Goal: Find specific page/section: Find specific page/section

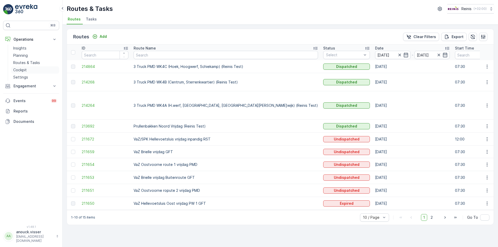
click at [27, 70] on link "Cockpit" at bounding box center [35, 69] width 48 height 7
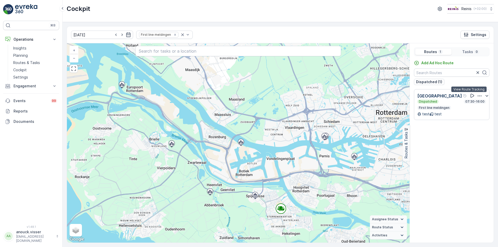
click at [469, 93] on button at bounding box center [472, 96] width 6 height 6
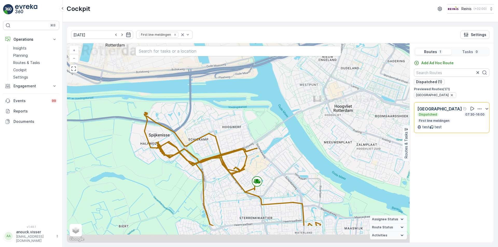
drag, startPoint x: 297, startPoint y: 159, endPoint x: 291, endPoint y: 147, distance: 13.1
click at [291, 147] on div "+ − Satellite Roadmap Terrain Hybrid Leaflet Keyboard shortcuts Map Data Map da…" at bounding box center [238, 143] width 343 height 200
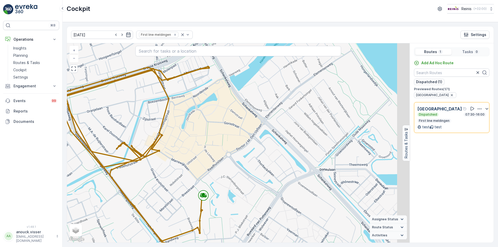
drag, startPoint x: 286, startPoint y: 184, endPoint x: 268, endPoint y: 166, distance: 25.5
click at [268, 166] on div "+ − Satellite Roadmap Terrain Hybrid Leaflet Keyboard shortcuts Map Data Map da…" at bounding box center [238, 143] width 343 height 200
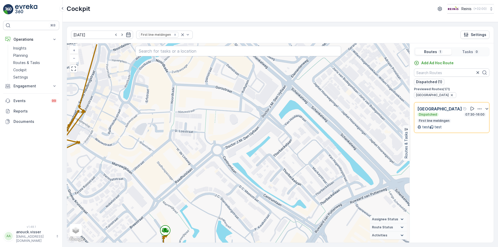
drag, startPoint x: 232, startPoint y: 170, endPoint x: 245, endPoint y: 222, distance: 53.1
click at [245, 222] on div "+ − Satellite Roadmap Terrain Hybrid Leaflet Keyboard shortcuts Map Data Map da…" at bounding box center [238, 143] width 343 height 200
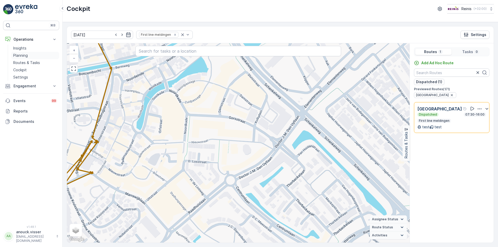
click at [30, 57] on link "Planning" at bounding box center [35, 55] width 48 height 7
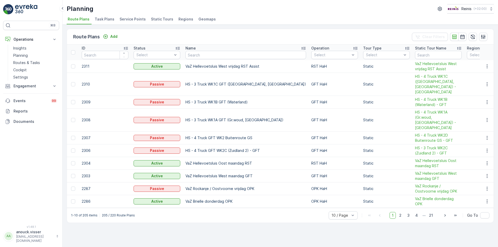
click at [140, 20] on span "Service Points" at bounding box center [133, 19] width 26 height 5
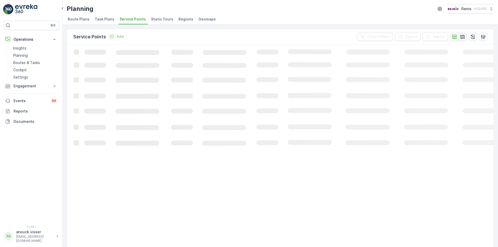
click at [461, 38] on icon "button" at bounding box center [463, 37] width 4 height 4
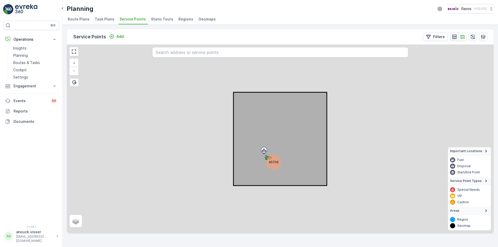
click at [454, 37] on icon "button" at bounding box center [454, 36] width 5 height 5
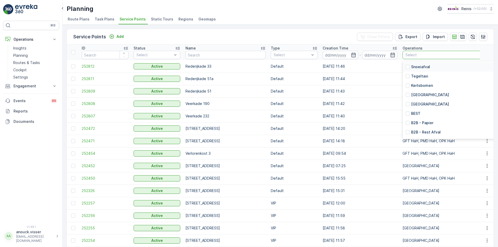
click at [406, 58] on div "Select" at bounding box center [504, 55] width 203 height 8
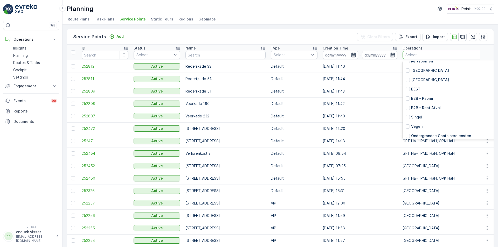
scroll to position [24, 0]
click at [421, 72] on p "[GEOGRAPHIC_DATA]" at bounding box center [430, 71] width 38 height 5
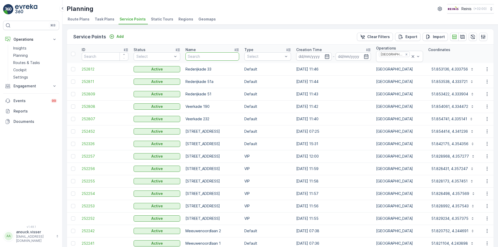
drag, startPoint x: 220, startPoint y: 57, endPoint x: 205, endPoint y: 46, distance: 18.5
click at [219, 57] on input "text" at bounding box center [213, 56] width 54 height 8
type input "Schiekamp"
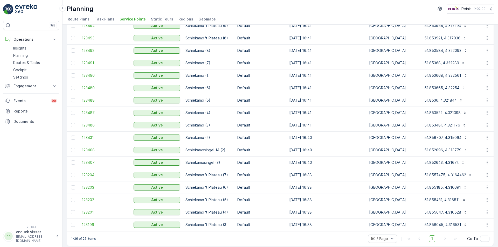
scroll to position [162, 0]
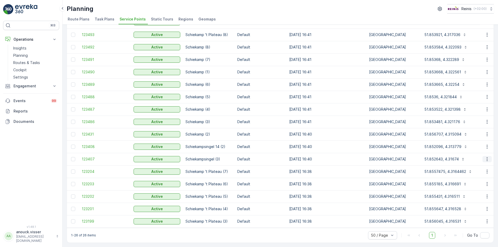
click at [483, 158] on button "button" at bounding box center [487, 159] width 9 height 6
click at [481, 166] on span "See More Details" at bounding box center [472, 164] width 30 height 5
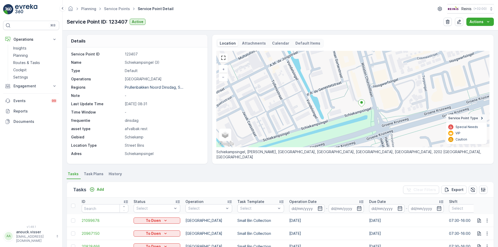
drag, startPoint x: 394, startPoint y: 107, endPoint x: 379, endPoint y: 118, distance: 17.6
click at [379, 118] on div "+ − Satellite Roadmap Terrain Hybrid Leaflet Keyboard shortcuts Map Data Map da…" at bounding box center [352, 99] width 273 height 97
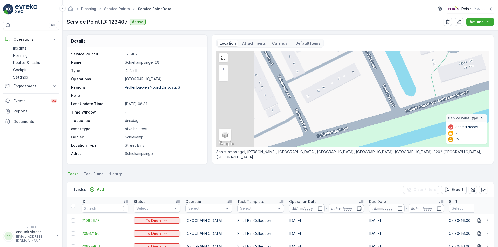
drag, startPoint x: 313, startPoint y: 120, endPoint x: 412, endPoint y: 110, distance: 99.2
click at [412, 110] on div "+ − Satellite Roadmap Terrain Hybrid Leaflet Keyboard shortcuts Map Data Map da…" at bounding box center [352, 99] width 273 height 97
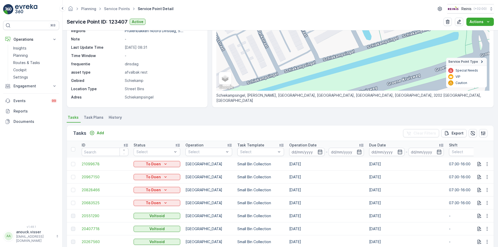
scroll to position [43, 0]
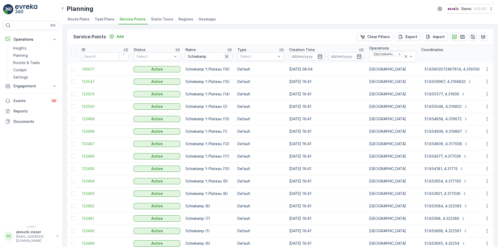
click at [227, 53] on button "button" at bounding box center [227, 56] width 6 height 6
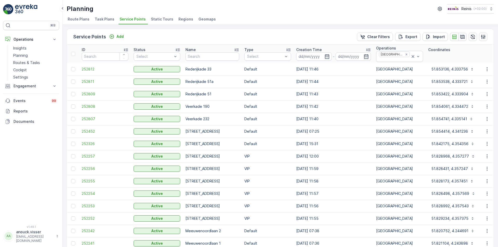
click at [462, 37] on icon "button" at bounding box center [462, 36] width 5 height 5
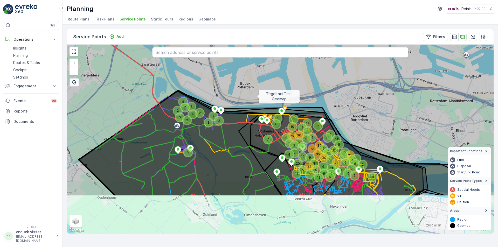
drag, startPoint x: 270, startPoint y: 151, endPoint x: 249, endPoint y: 85, distance: 69.6
click at [249, 85] on icon at bounding box center [270, 82] width 514 height 229
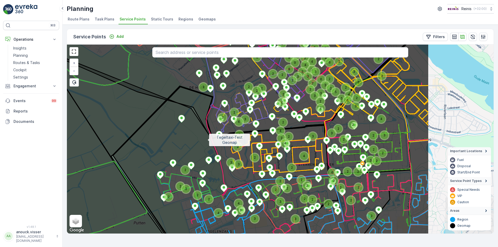
drag, startPoint x: 310, startPoint y: 160, endPoint x: 204, endPoint y: 138, distance: 107.6
click at [204, 138] on icon at bounding box center [172, 123] width 514 height 229
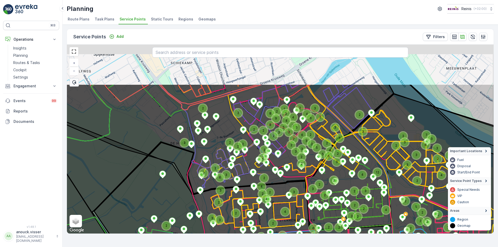
drag, startPoint x: 236, startPoint y: 121, endPoint x: 219, endPoint y: 180, distance: 61.0
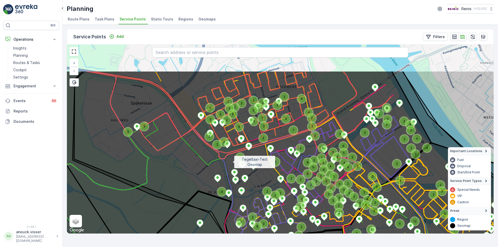
drag, startPoint x: 202, startPoint y: 129, endPoint x: 232, endPoint y: 160, distance: 43.3
click at [232, 160] on icon at bounding box center [319, 185] width 514 height 229
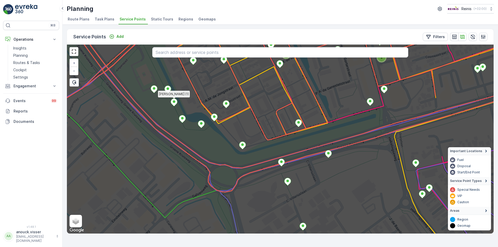
click at [173, 103] on icon at bounding box center [174, 103] width 6 height 8
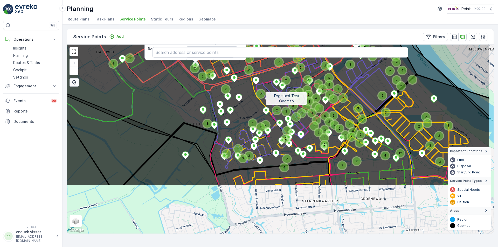
drag, startPoint x: 312, startPoint y: 167, endPoint x: 266, endPoint y: 103, distance: 78.7
click at [264, 99] on icon at bounding box center [233, 71] width 514 height 229
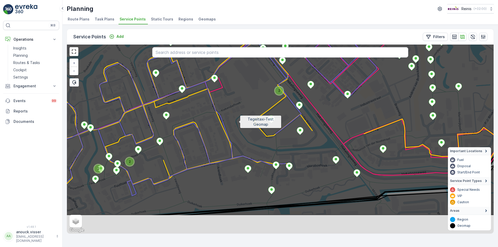
drag, startPoint x: 244, startPoint y: 138, endPoint x: 238, endPoint y: 119, distance: 20.1
click at [238, 119] on icon at bounding box center [270, 102] width 514 height 229
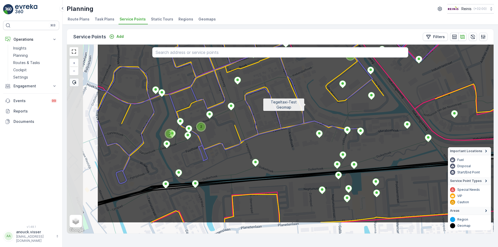
drag, startPoint x: 240, startPoint y: 128, endPoint x: 305, endPoint y: 105, distance: 69.3
click at [305, 105] on icon at bounding box center [354, 109] width 514 height 229
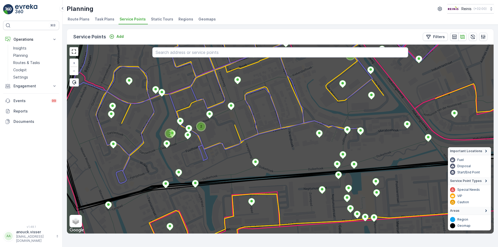
click at [243, 54] on input "text" at bounding box center [280, 52] width 256 height 10
type input "[GEOGRAPHIC_DATA]"
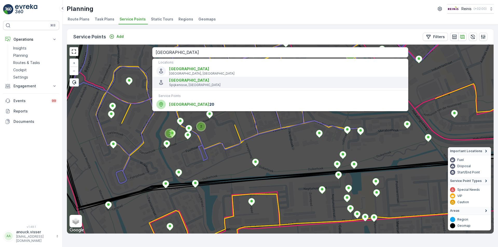
click at [221, 80] on span "[GEOGRAPHIC_DATA]" at bounding box center [286, 80] width 235 height 5
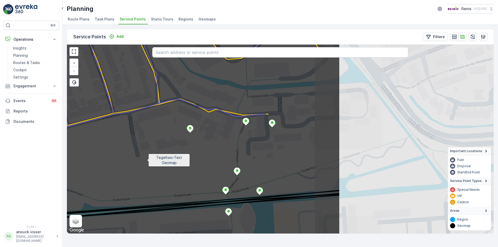
drag, startPoint x: 345, startPoint y: 146, endPoint x: 148, endPoint y: 160, distance: 197.7
click at [148, 160] on icon at bounding box center [83, 153] width 514 height 229
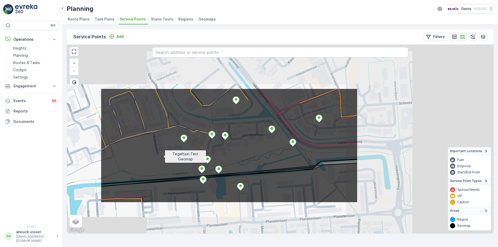
drag, startPoint x: 163, startPoint y: 157, endPoint x: 293, endPoint y: 135, distance: 131.5
click at [293, 135] on icon at bounding box center [229, 145] width 257 height 114
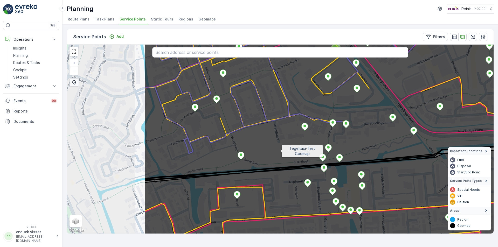
drag, startPoint x: 261, startPoint y: 156, endPoint x: 280, endPoint y: 152, distance: 19.6
click at [280, 152] on icon at bounding box center [402, 127] width 514 height 229
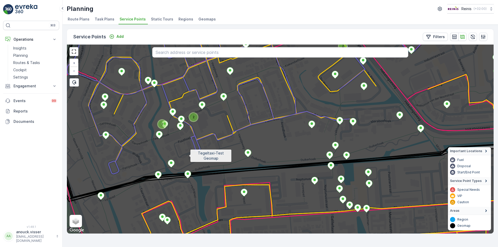
drag, startPoint x: 180, startPoint y: 159, endPoint x: 194, endPoint y: 154, distance: 15.4
click at [194, 154] on icon at bounding box center [288, 137] width 514 height 229
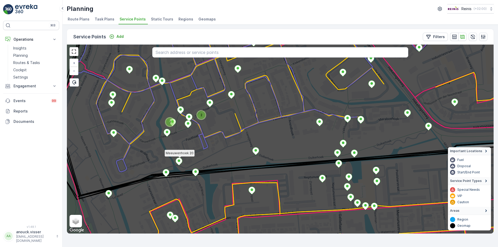
click at [181, 159] on icon at bounding box center [179, 162] width 6 height 8
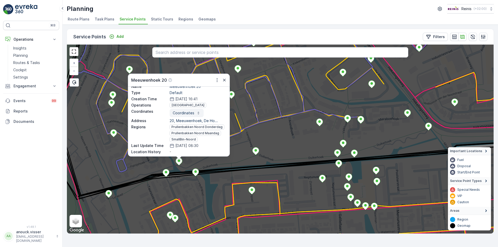
scroll to position [26, 0]
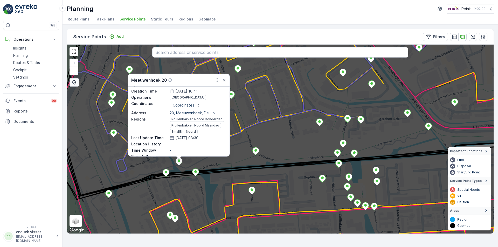
click at [224, 83] on div "Meeuwenhoek 20" at bounding box center [178, 80] width 101 height 12
click at [224, 80] on icon "button" at bounding box center [224, 80] width 3 height 3
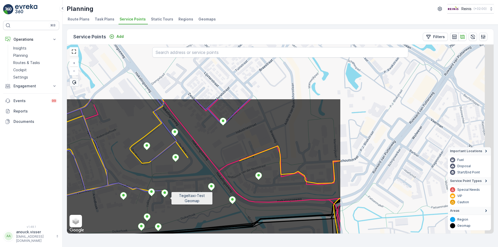
drag, startPoint x: 372, startPoint y: 122, endPoint x: 165, endPoint y: 200, distance: 221.4
click at [165, 200] on icon at bounding box center [84, 213] width 514 height 229
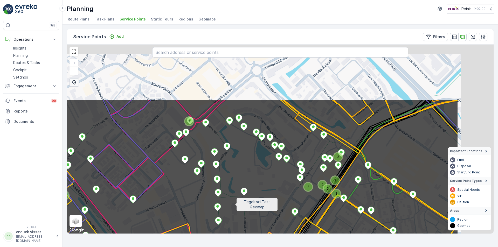
drag, startPoint x: 323, startPoint y: 129, endPoint x: 170, endPoint y: 257, distance: 199.5
click at [170, 247] on html "⌘B Operations Insights Planning Routes & Tasks Cockpit Settings Engagement Insi…" at bounding box center [249, 123] width 498 height 247
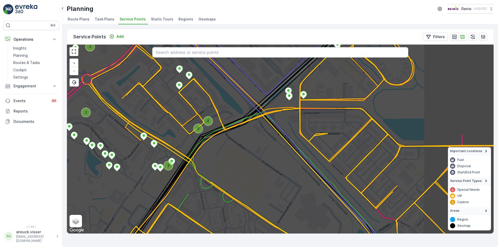
drag, startPoint x: 365, startPoint y: 125, endPoint x: 196, endPoint y: 5, distance: 207.3
click at [195, 2] on div "Planning Reinis ( +02:00 ) Route Plans Task Plans Service Points Static Tours R…" at bounding box center [281, 123] width 436 height 247
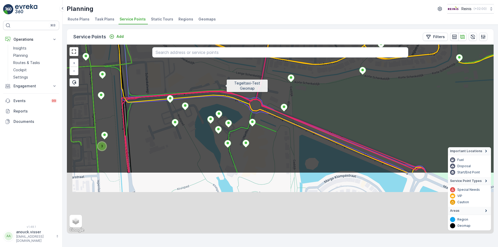
drag, startPoint x: 208, startPoint y: 163, endPoint x: 221, endPoint y: 82, distance: 82.3
click at [221, 82] on icon at bounding box center [299, 59] width 514 height 229
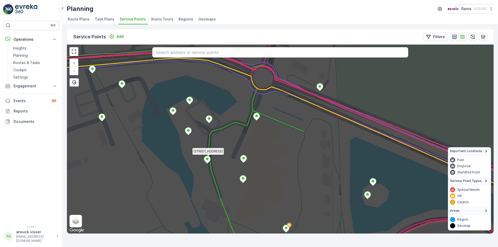
click at [209, 159] on icon at bounding box center [207, 160] width 6 height 8
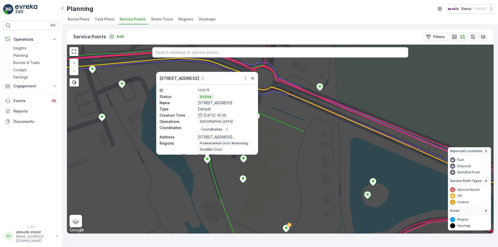
click at [282, 168] on icon at bounding box center [281, 139] width 514 height 229
